Goal: Leave review/rating

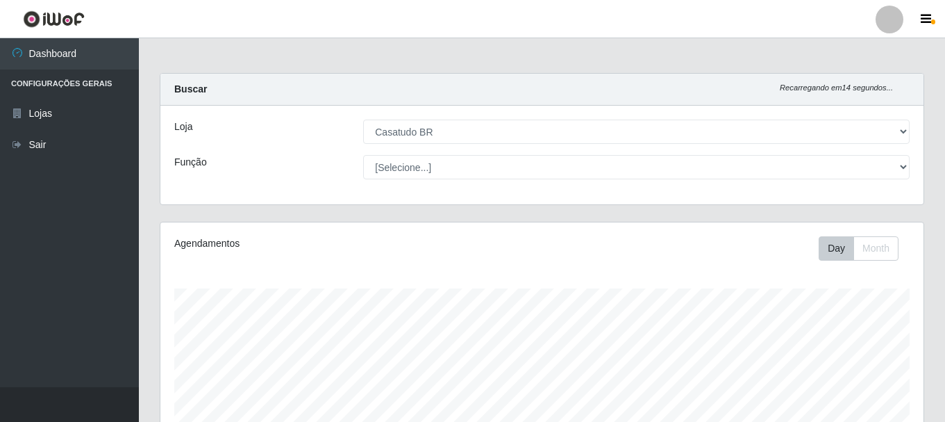
select select "197"
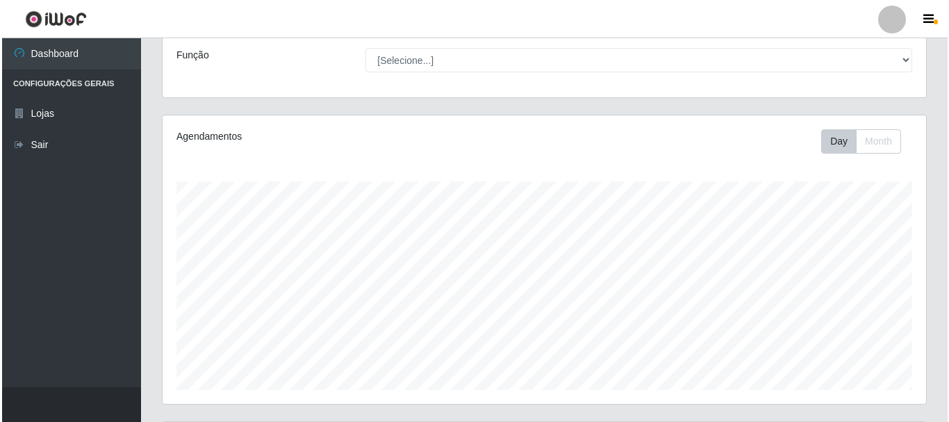
scroll to position [315, 0]
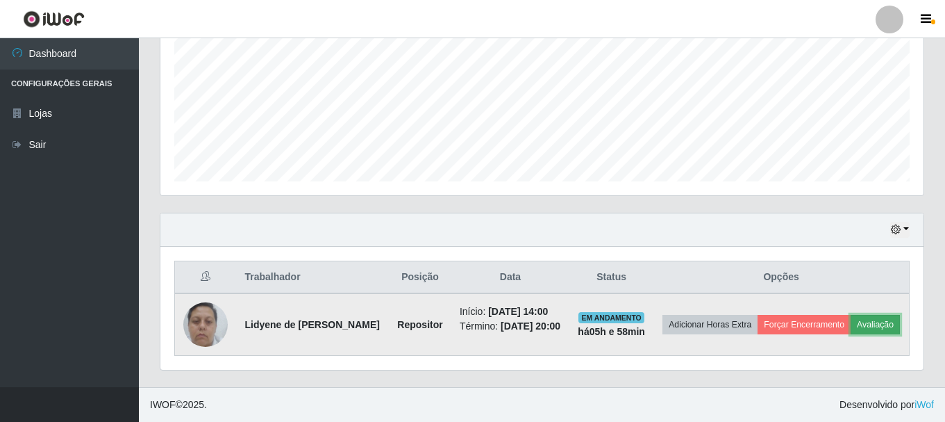
click at [883, 324] on button "Avaliação" at bounding box center [875, 324] width 49 height 19
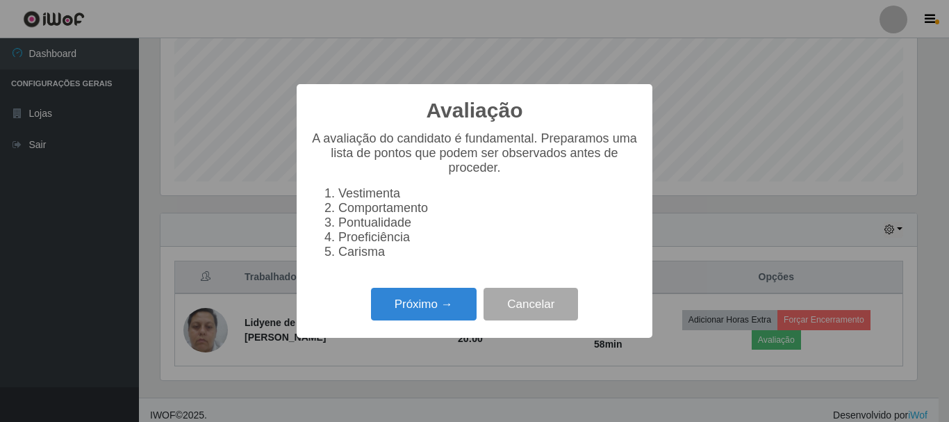
scroll to position [288, 756]
click at [452, 320] on button "Próximo →" at bounding box center [424, 304] width 106 height 33
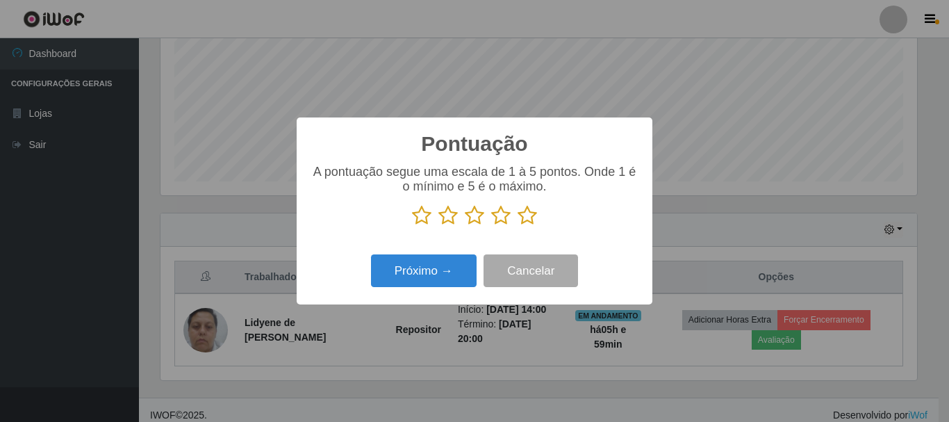
click at [529, 214] on icon at bounding box center [526, 215] width 19 height 21
click at [517, 226] on input "radio" at bounding box center [517, 226] width 0 height 0
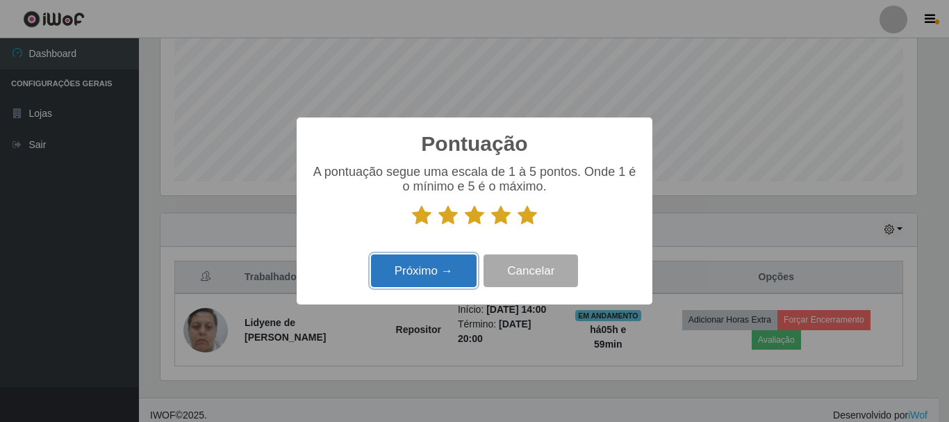
click at [447, 274] on button "Próximo →" at bounding box center [424, 270] width 106 height 33
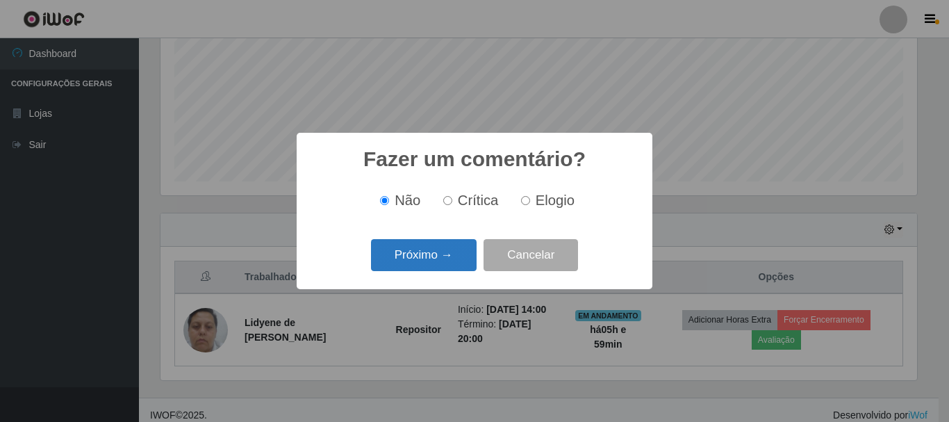
click at [438, 269] on button "Próximo →" at bounding box center [424, 255] width 106 height 33
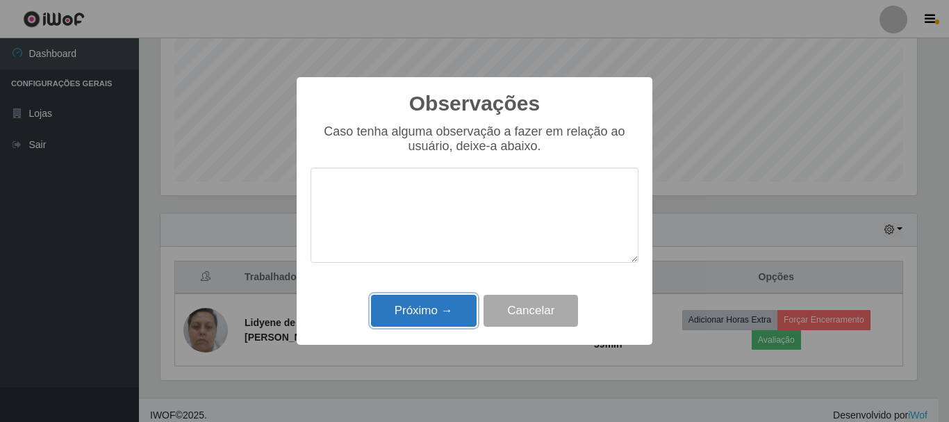
click at [458, 317] on button "Próximo →" at bounding box center [424, 311] width 106 height 33
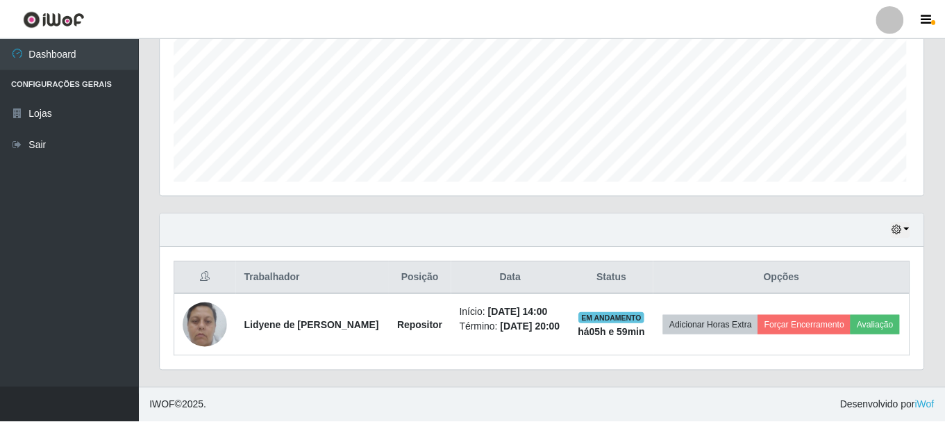
scroll to position [288, 763]
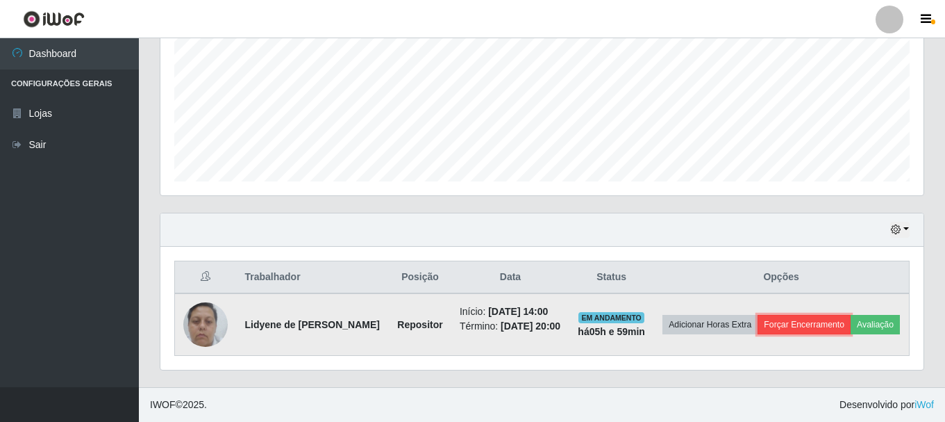
click at [824, 320] on button "Forçar Encerramento" at bounding box center [804, 324] width 93 height 19
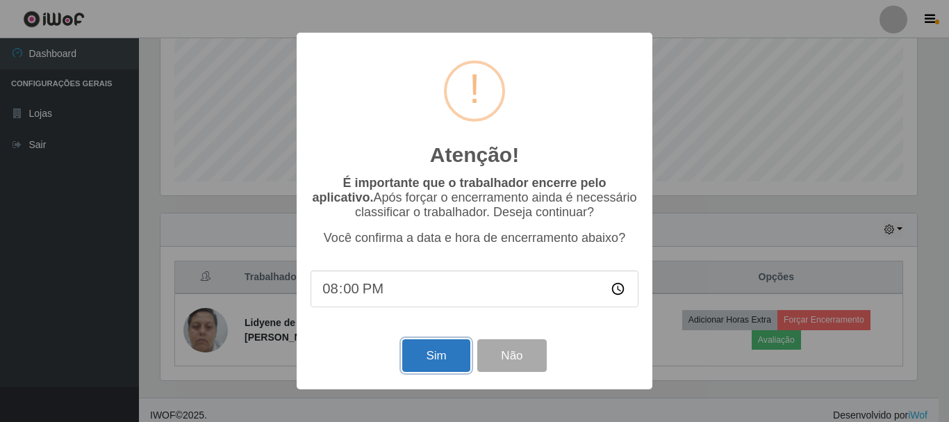
click at [420, 365] on button "Sim" at bounding box center [435, 355] width 67 height 33
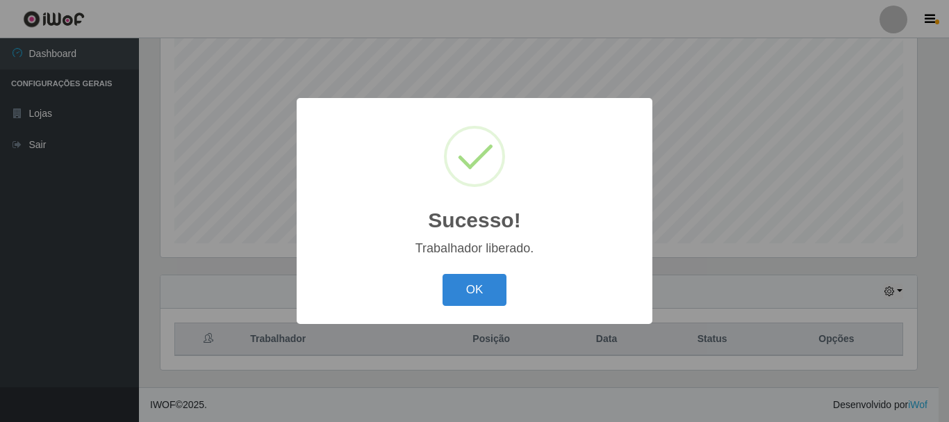
click at [442, 274] on button "OK" at bounding box center [474, 290] width 65 height 33
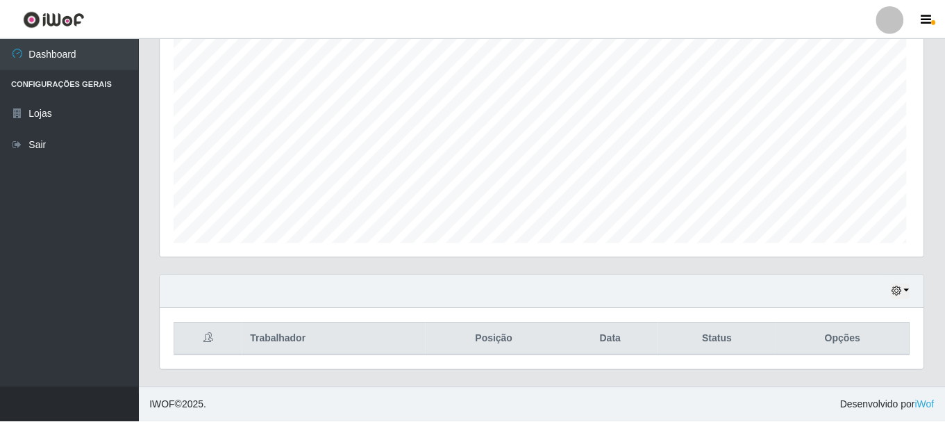
scroll to position [288, 763]
